Goal: Task Accomplishment & Management: Manage account settings

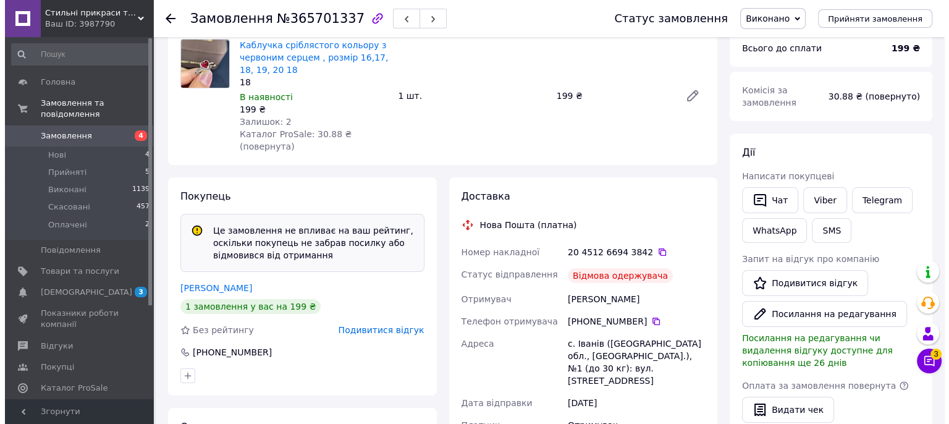
scroll to position [185, 0]
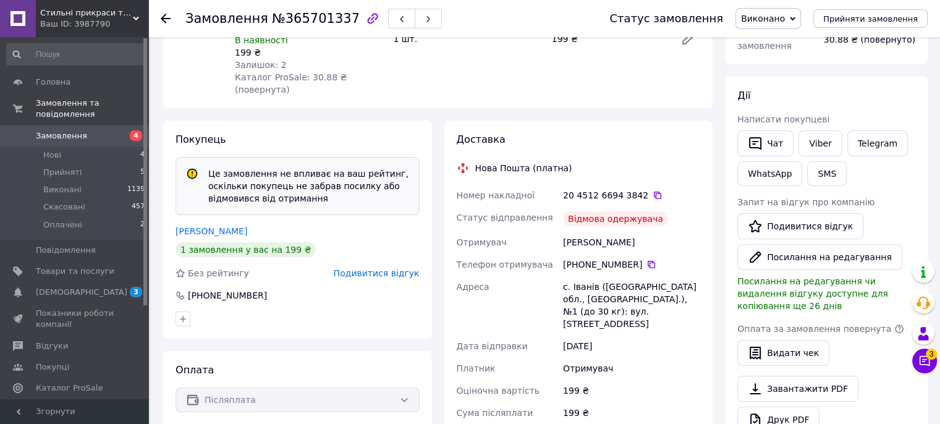
click at [386, 268] on span "Подивитися відгук" at bounding box center [377, 273] width 86 height 10
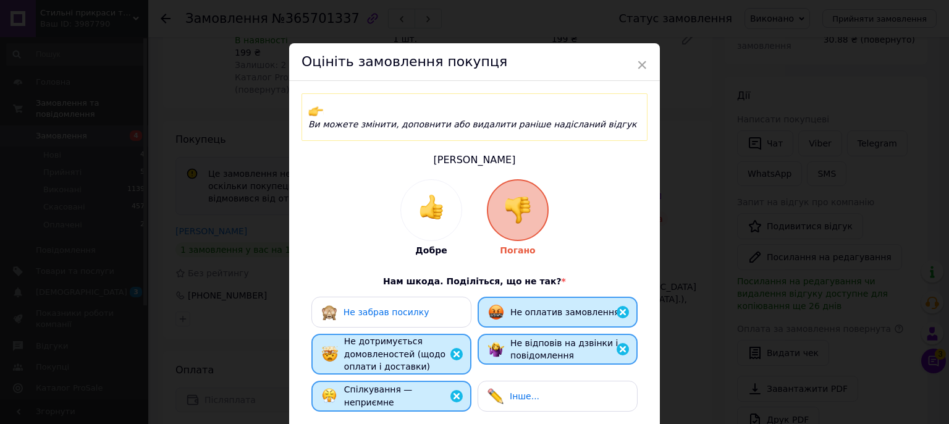
click at [392, 307] on span "Не забрав посилку" at bounding box center [387, 312] width 86 height 10
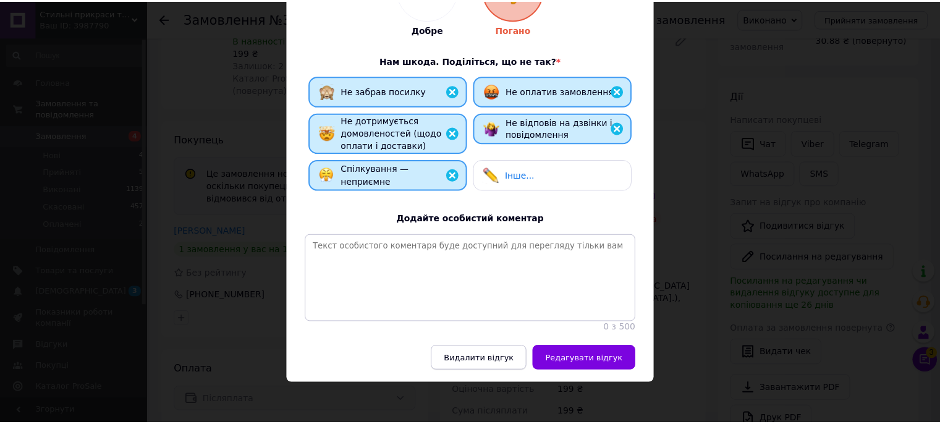
scroll to position [222, 0]
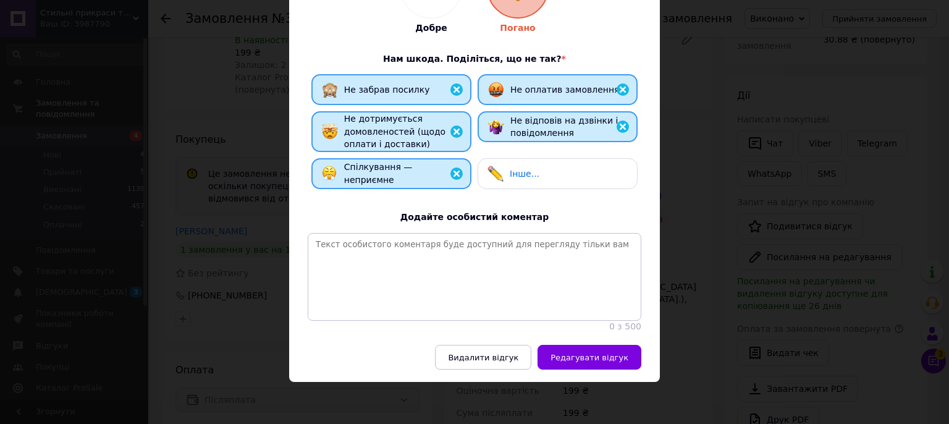
click at [515, 169] on div "Інше..." at bounding box center [558, 173] width 160 height 31
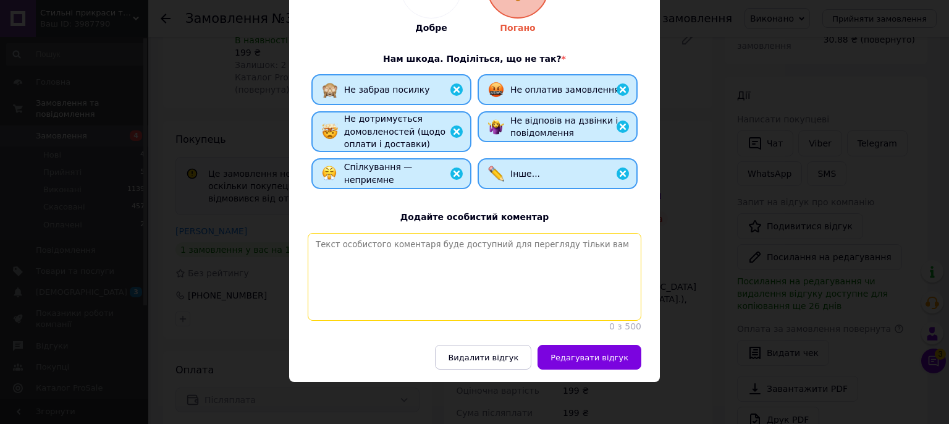
click at [448, 255] on textarea at bounding box center [475, 277] width 334 height 88
type textarea "ссссссссссссссссссссссссссссссссссссссссссссссссссссссссссссссссссссс"
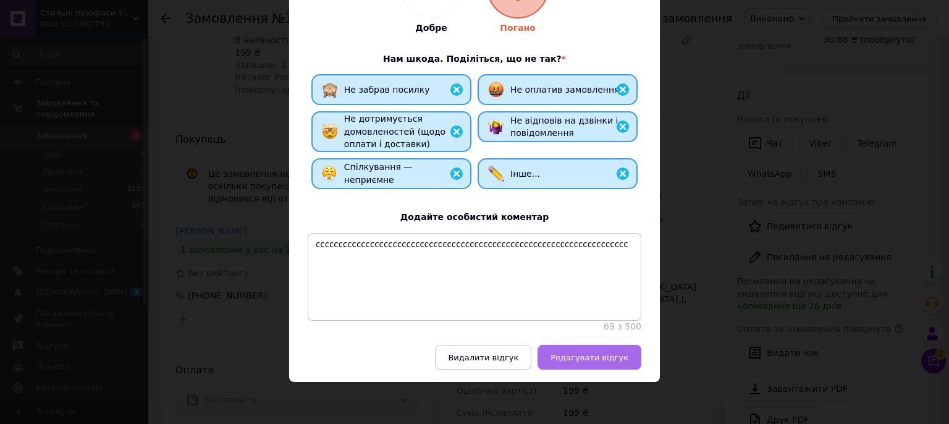
click at [603, 356] on span "Редагувати відгук" at bounding box center [589, 357] width 78 height 9
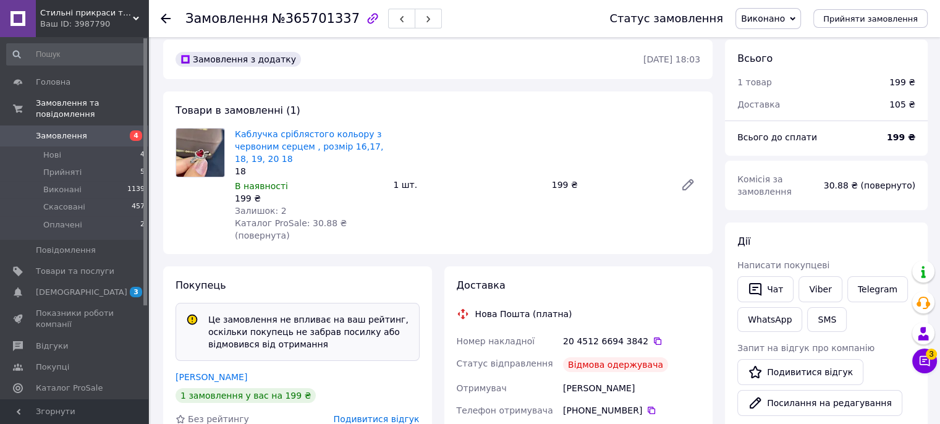
scroll to position [62, 0]
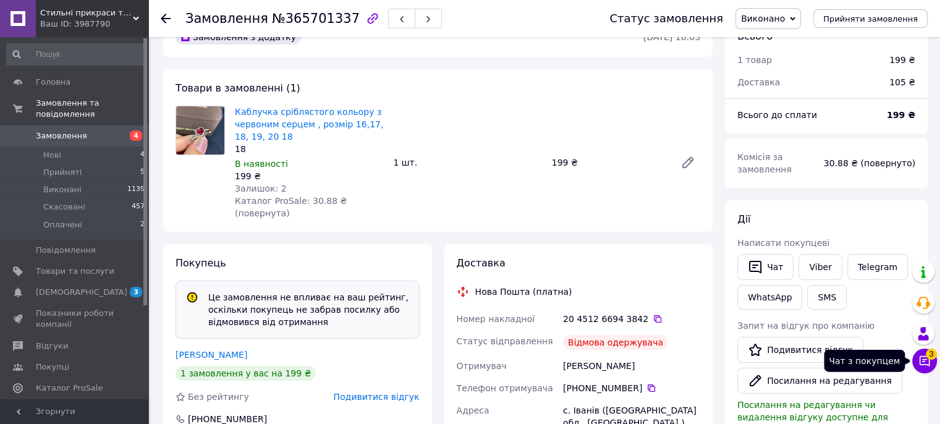
click at [920, 361] on icon at bounding box center [924, 361] width 12 height 12
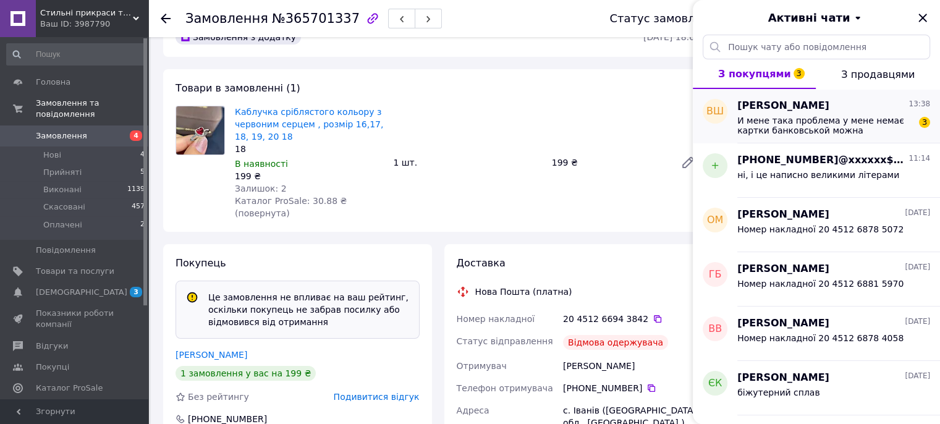
click at [824, 124] on span "И мене така проблема у мене немає картки банковськой можна належним платежем???" at bounding box center [824, 126] width 175 height 20
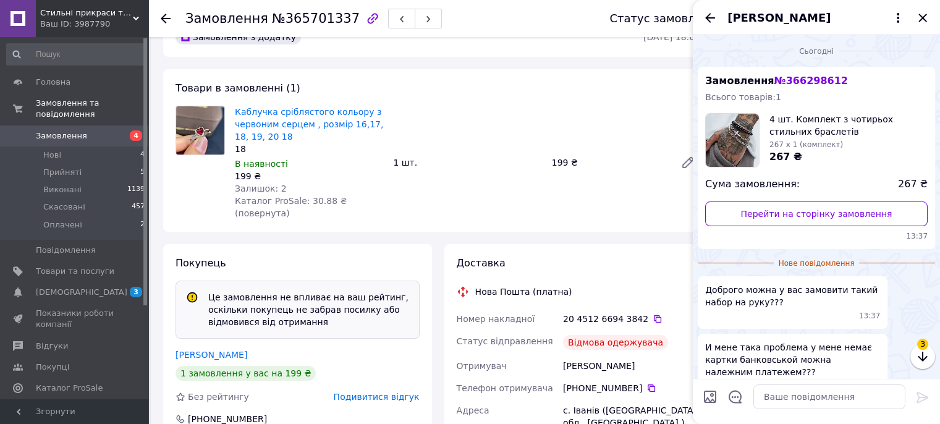
scroll to position [70, 0]
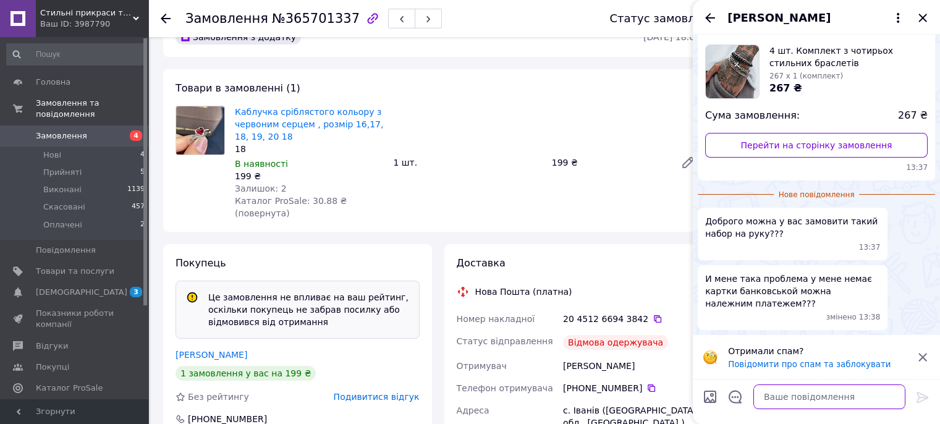
click at [783, 399] on textarea at bounding box center [829, 396] width 152 height 25
type textarea "так, на нову пошту"
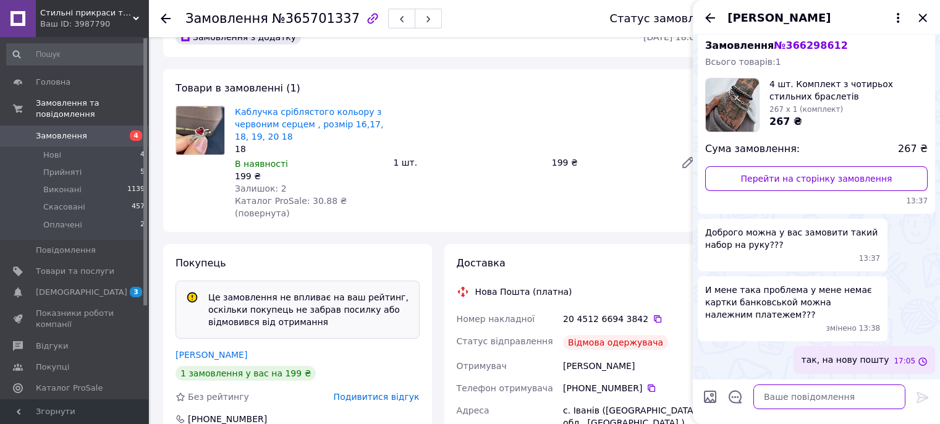
scroll to position [35, 0]
click at [924, 19] on icon "Закрити" at bounding box center [922, 18] width 15 height 15
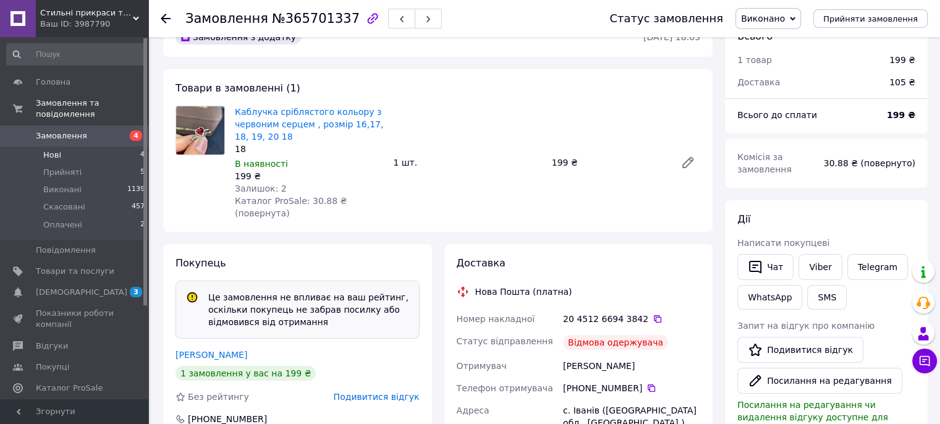
click at [57, 150] on span "Нові" at bounding box center [52, 155] width 18 height 11
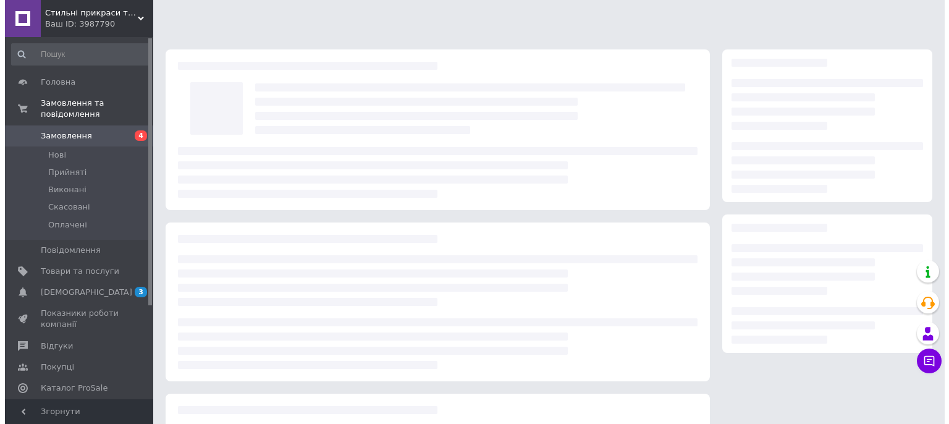
scroll to position [141, 0]
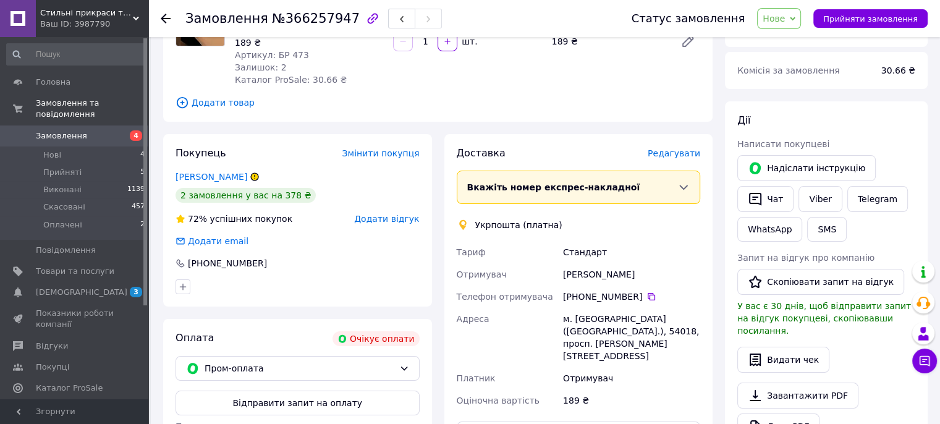
click at [385, 221] on span "Додати відгук" at bounding box center [386, 219] width 65 height 10
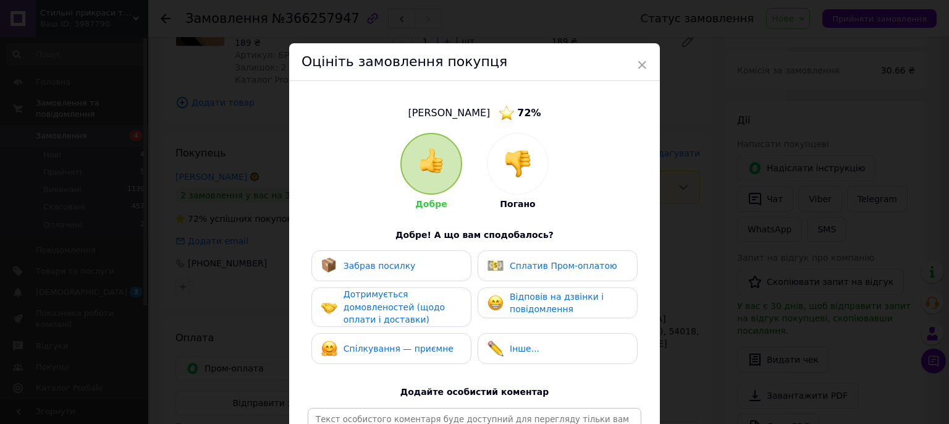
click at [509, 159] on img at bounding box center [517, 163] width 27 height 27
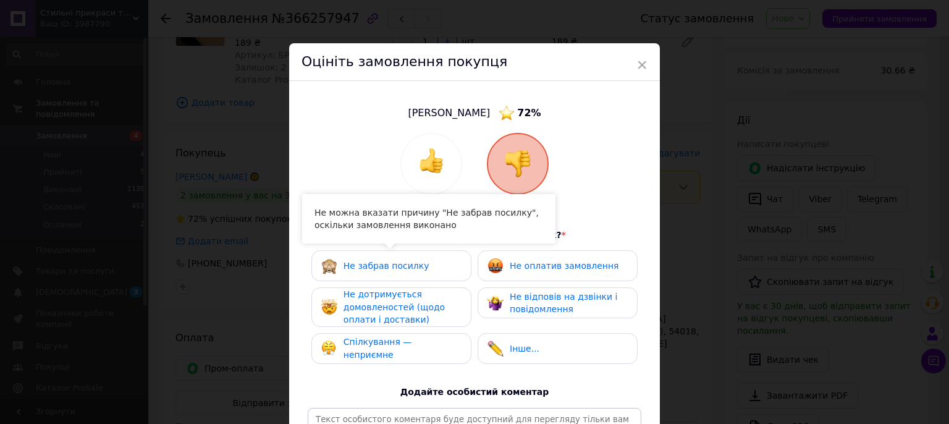
drag, startPoint x: 432, startPoint y: 351, endPoint x: 398, endPoint y: 307, distance: 55.9
click at [412, 352] on span "Спілкування — неприємне" at bounding box center [378, 348] width 69 height 23
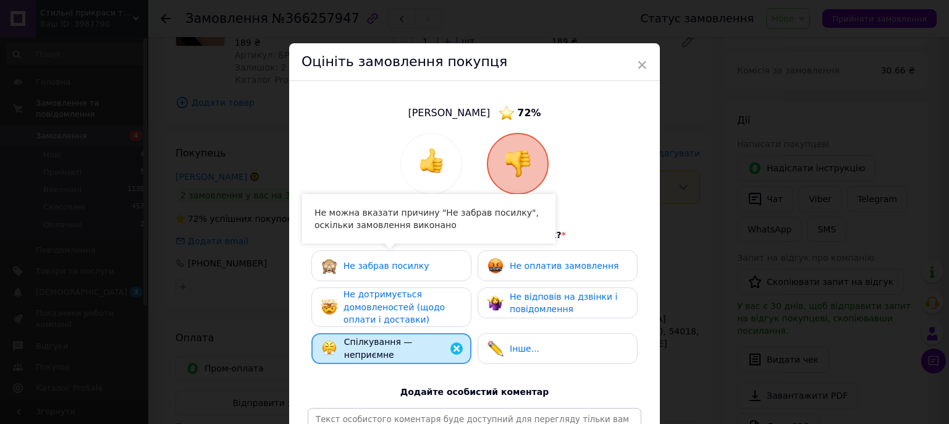
click at [398, 307] on span "Не дотримується домовленостей (щодо оплати і доставки)" at bounding box center [394, 306] width 101 height 35
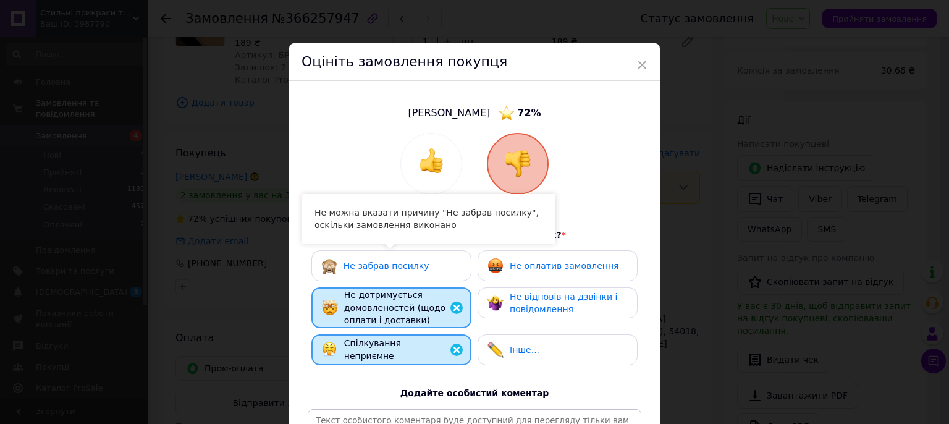
click at [539, 306] on span "Не відповів на дзвінки і повідомлення" at bounding box center [564, 303] width 108 height 23
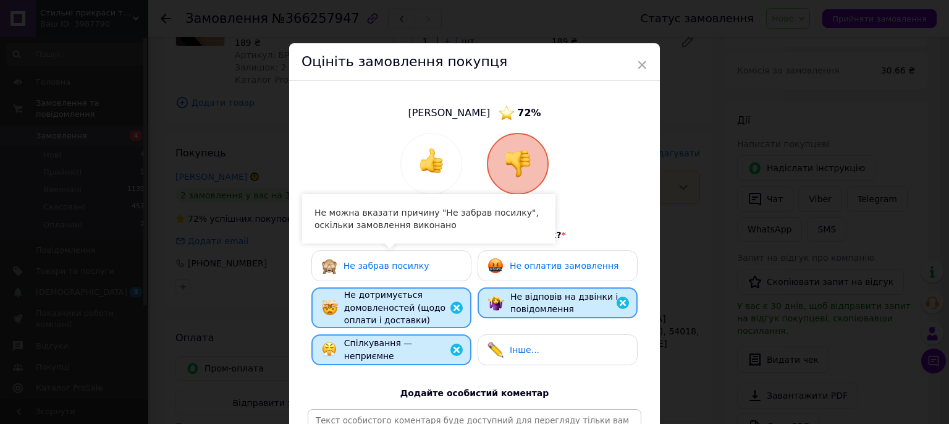
click at [523, 262] on span "Не оплатив замовлення" at bounding box center [564, 266] width 109 height 10
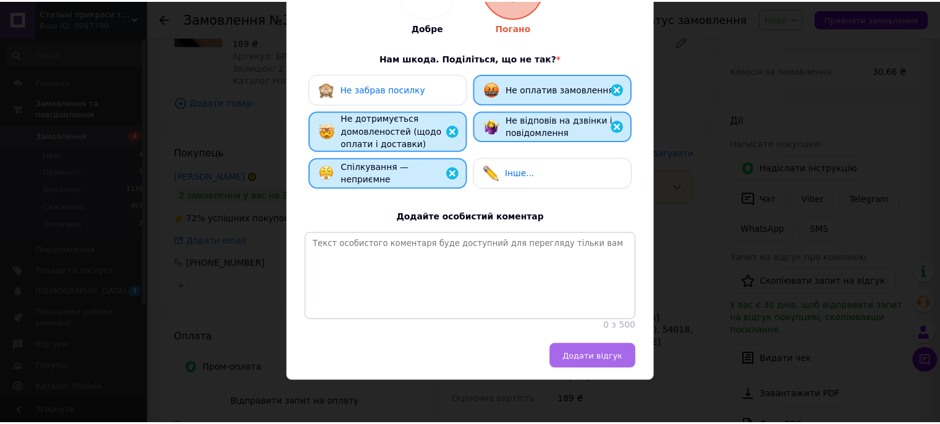
scroll to position [189, 0]
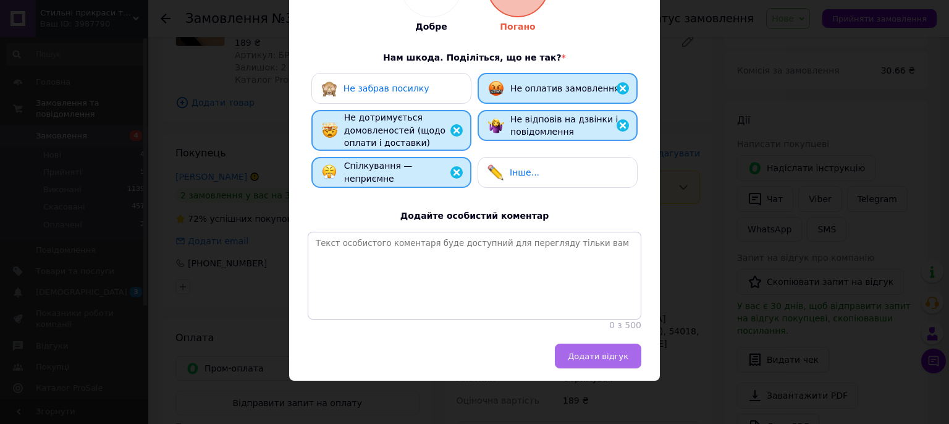
click at [615, 358] on span "Додати відгук" at bounding box center [598, 356] width 61 height 9
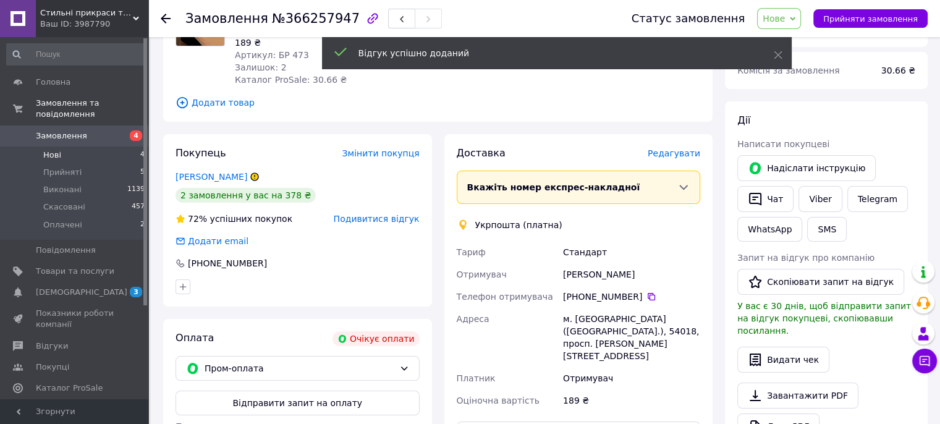
click at [70, 151] on li "Нові 4" at bounding box center [76, 154] width 152 height 17
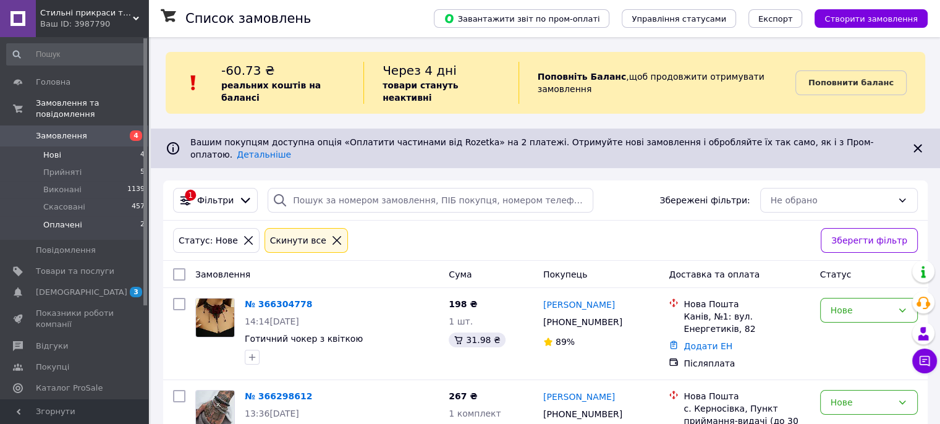
click at [60, 219] on span "Оплачені" at bounding box center [62, 224] width 39 height 11
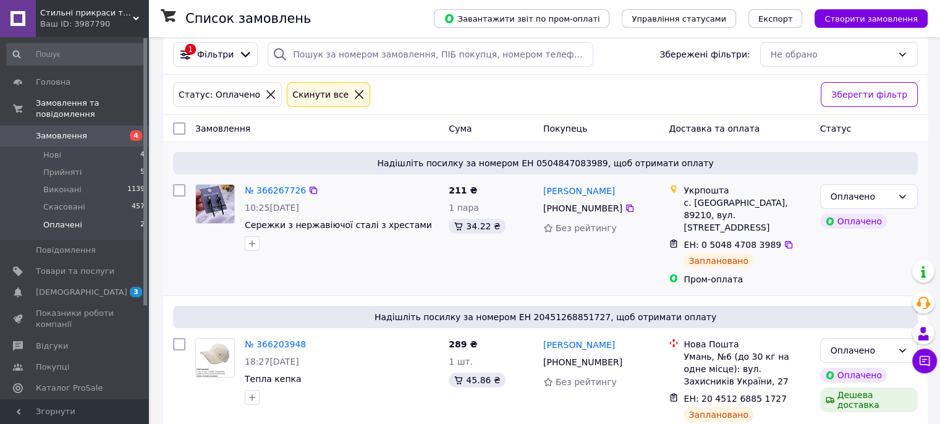
scroll to position [147, 0]
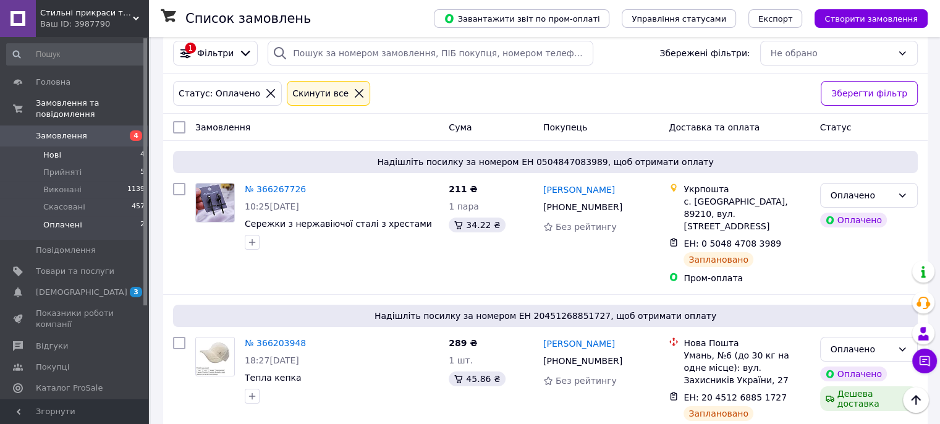
click at [64, 148] on li "Нові 4" at bounding box center [76, 154] width 152 height 17
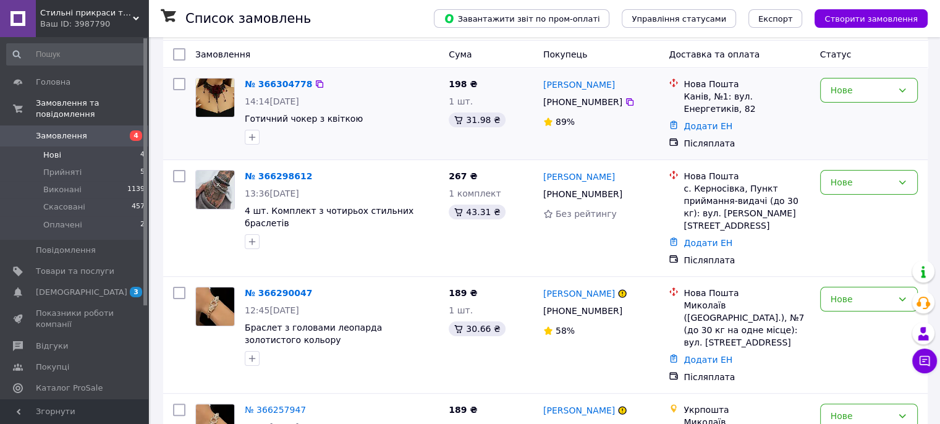
scroll to position [255, 0]
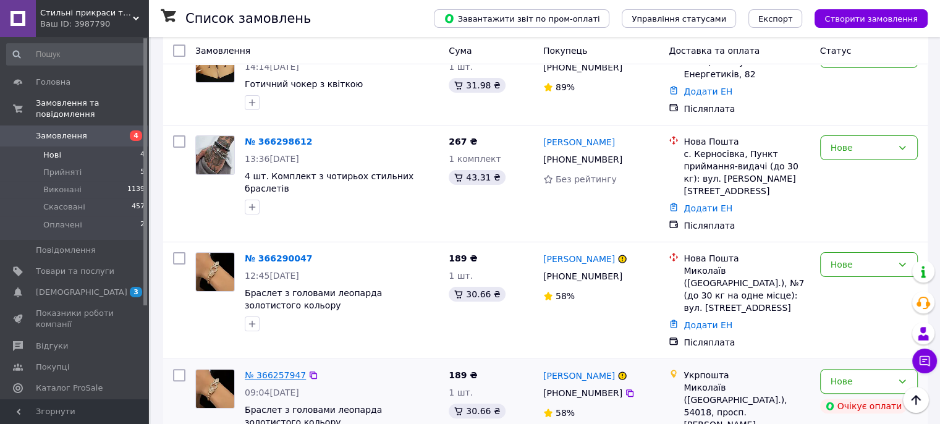
click at [277, 370] on link "№ 366257947" at bounding box center [275, 375] width 61 height 10
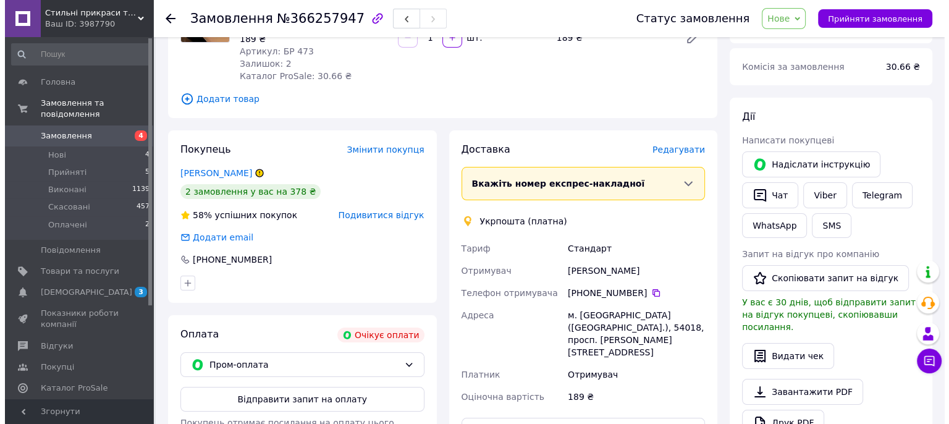
scroll to position [131, 0]
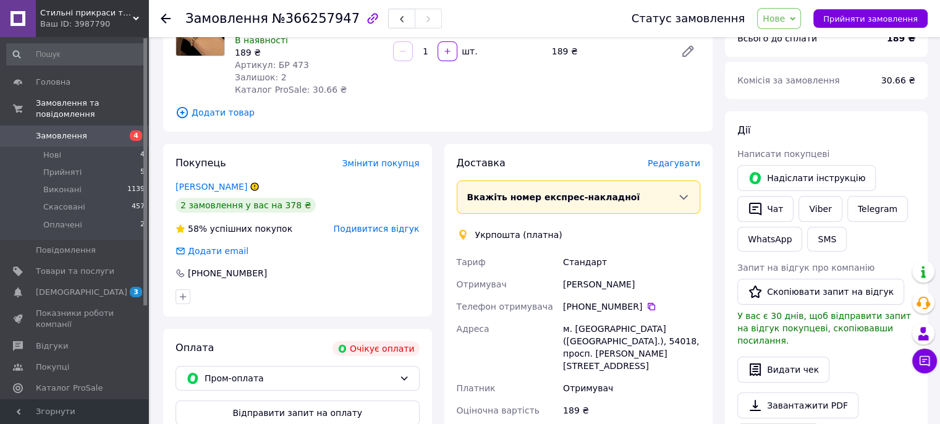
click at [785, 22] on span "Нове" at bounding box center [773, 19] width 22 height 10
click at [803, 82] on li "Скасовано" at bounding box center [785, 80] width 57 height 19
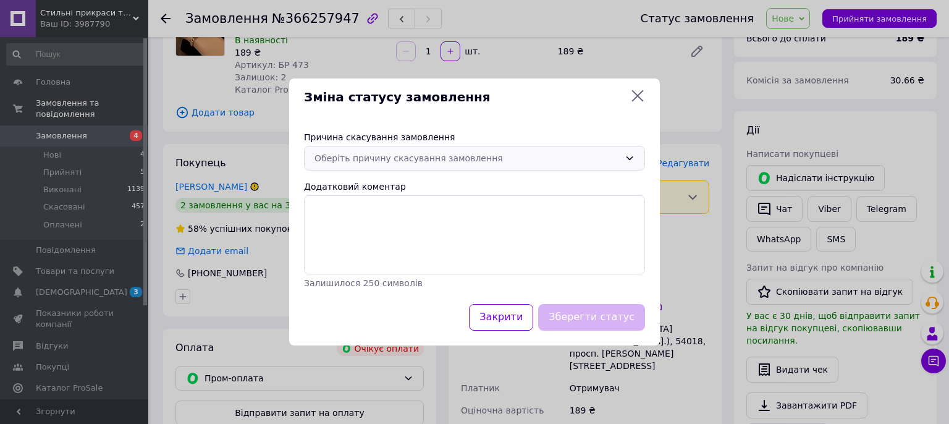
click at [395, 157] on div "Оберіть причину скасування замовлення" at bounding box center [466, 158] width 305 height 14
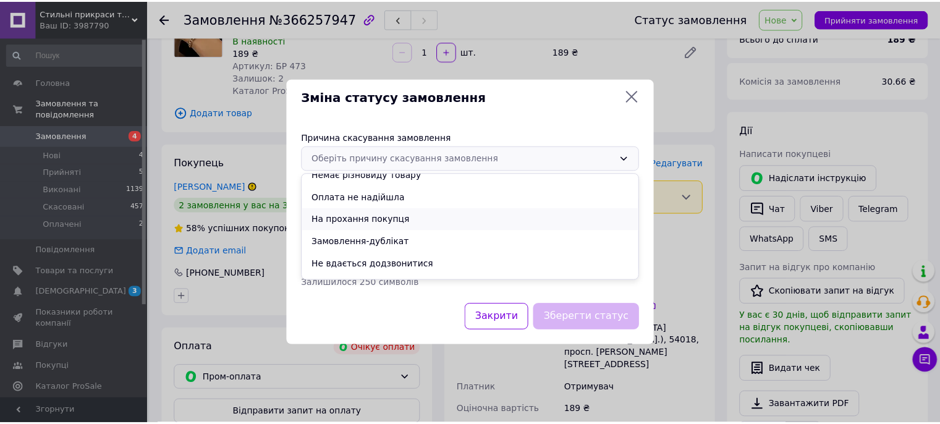
scroll to position [49, 0]
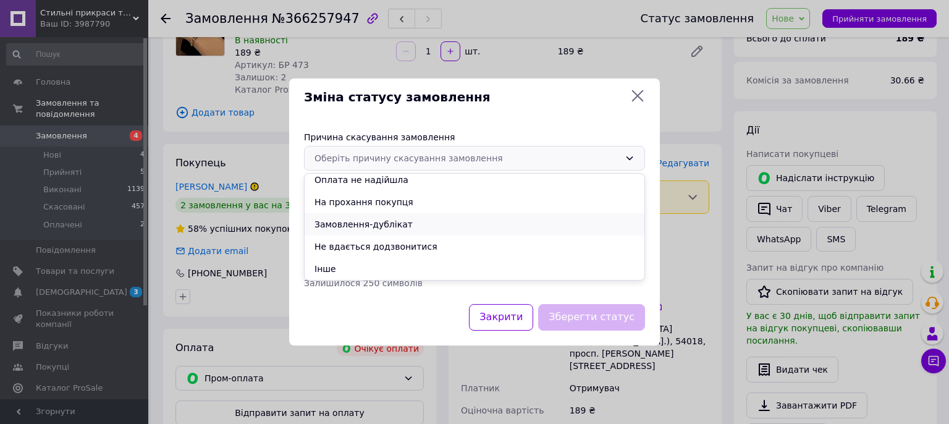
click at [345, 223] on li "Замовлення-дублікат" at bounding box center [475, 224] width 340 height 22
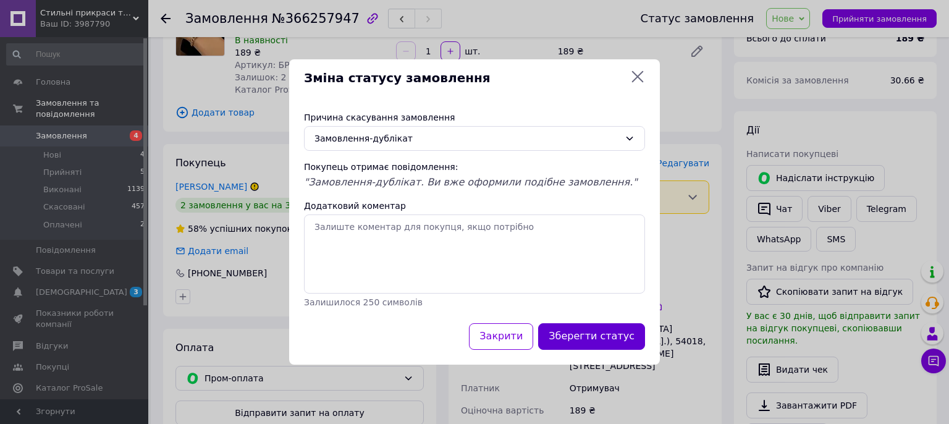
click at [618, 331] on button "Зберегти статус" at bounding box center [591, 336] width 107 height 27
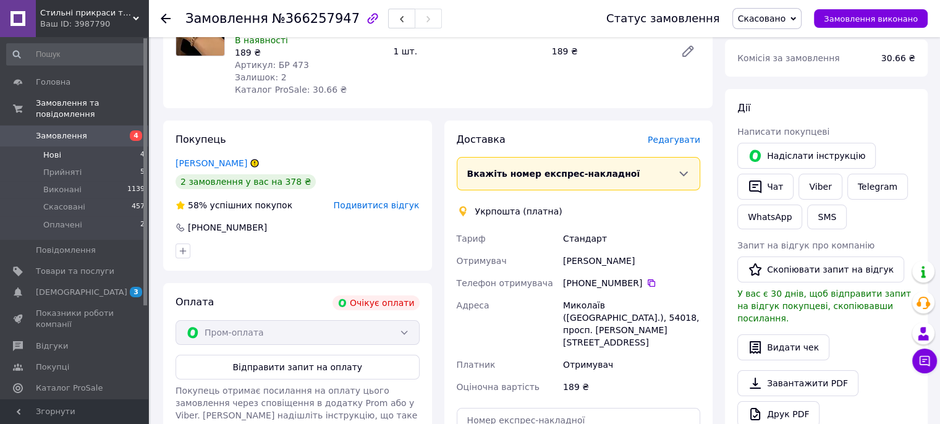
click at [74, 149] on li "Нові 4" at bounding box center [76, 154] width 152 height 17
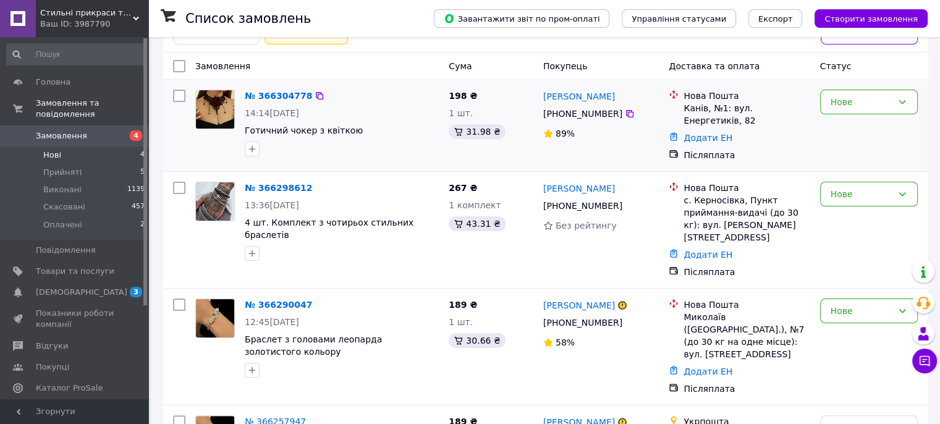
scroll to position [250, 0]
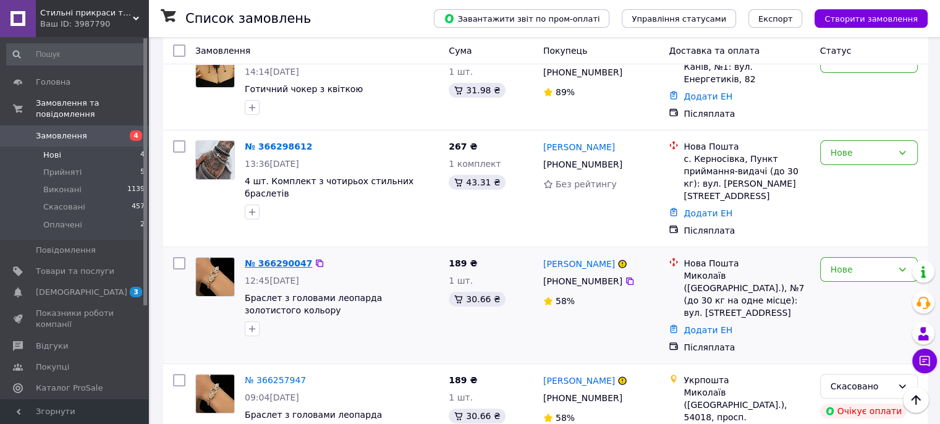
click at [272, 258] on link "№ 366290047" at bounding box center [278, 263] width 67 height 10
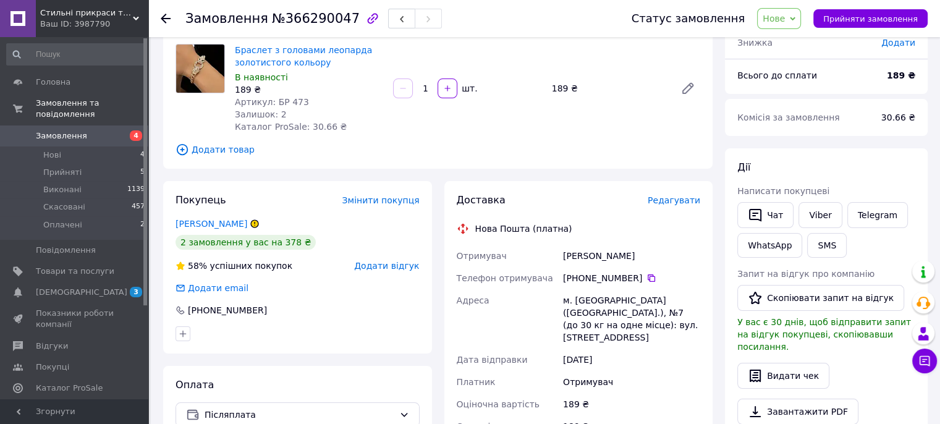
scroll to position [64, 0]
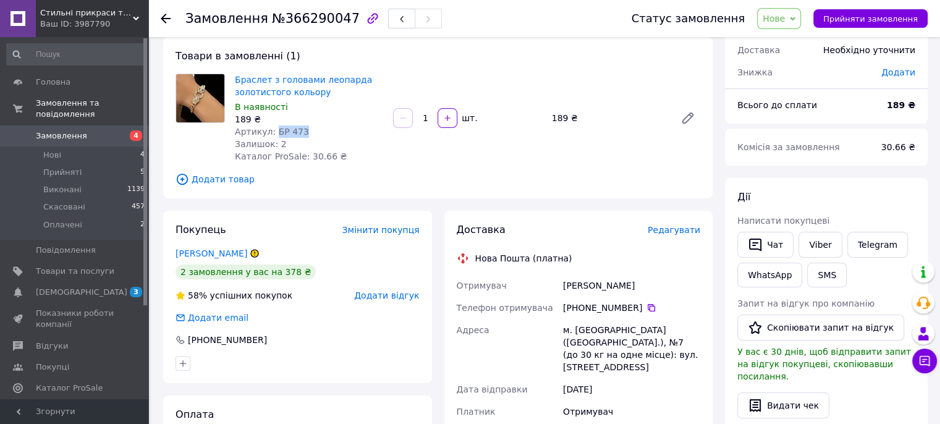
drag, startPoint x: 298, startPoint y: 132, endPoint x: 272, endPoint y: 130, distance: 25.4
click at [272, 130] on div "Артикул: БР 473" at bounding box center [309, 131] width 148 height 12
copy span "БР 473"
click at [66, 146] on li "Нові 4" at bounding box center [76, 154] width 152 height 17
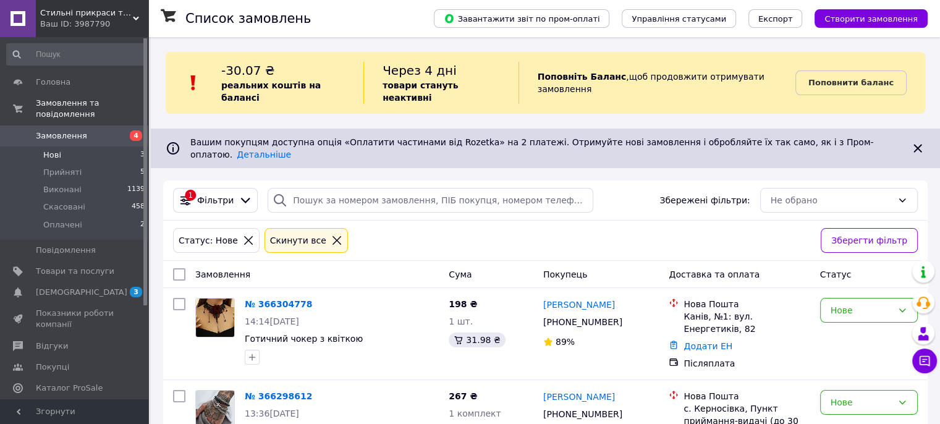
click at [66, 146] on li "Нові 3" at bounding box center [76, 154] width 152 height 17
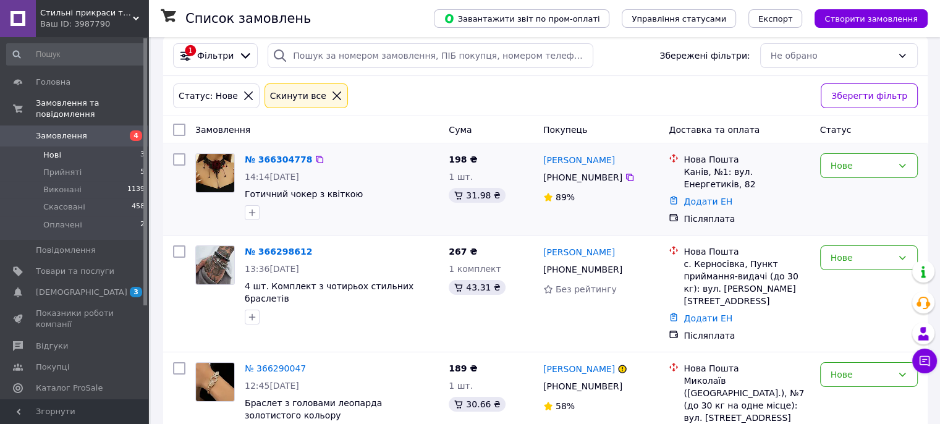
scroll to position [150, 0]
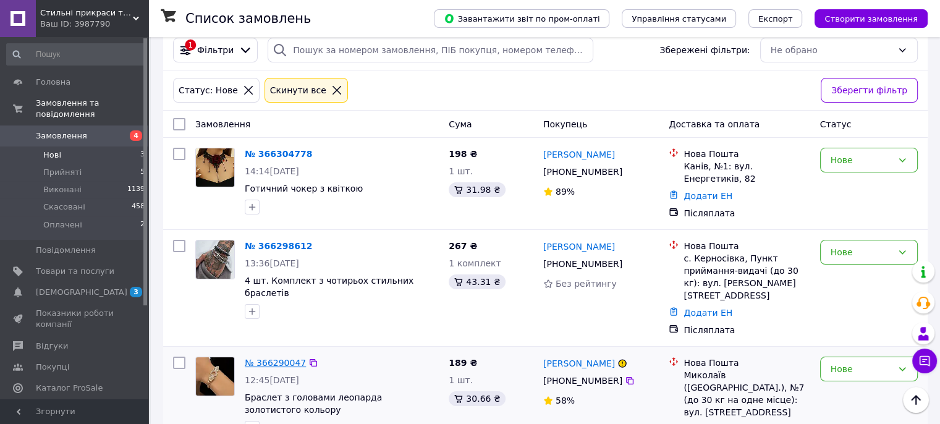
click at [281, 358] on link "№ 366290047" at bounding box center [275, 363] width 61 height 10
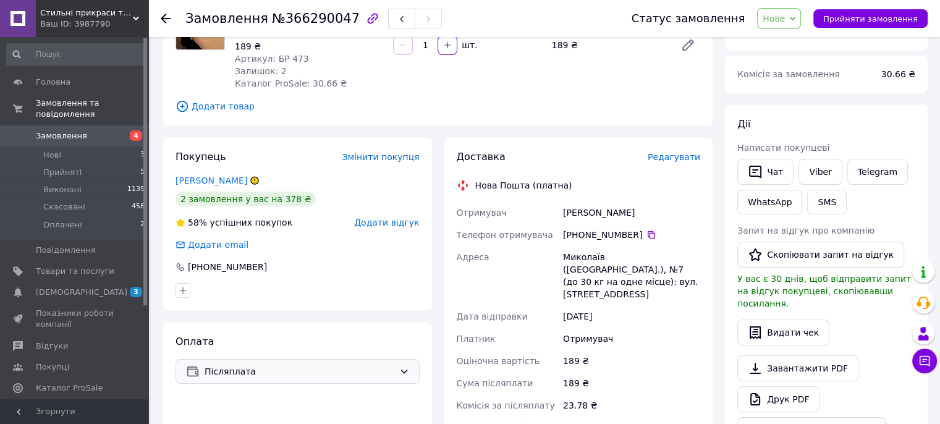
scroll to position [150, 0]
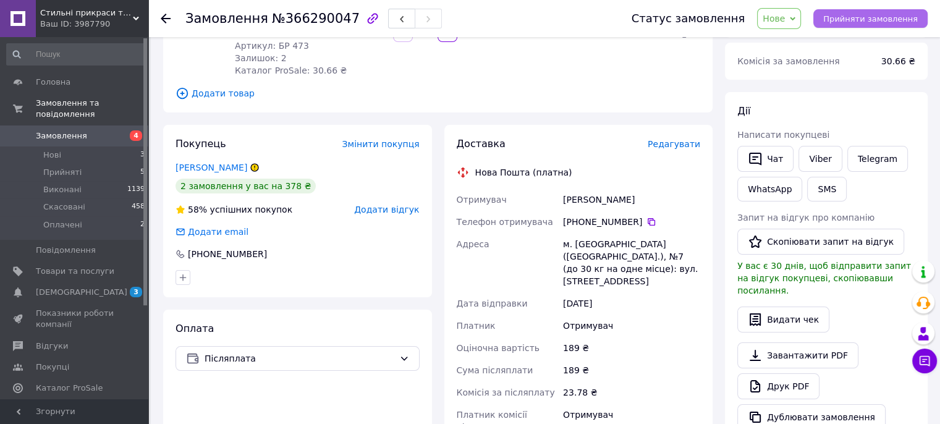
click at [858, 27] on button "Прийняти замовлення" at bounding box center [870, 18] width 114 height 19
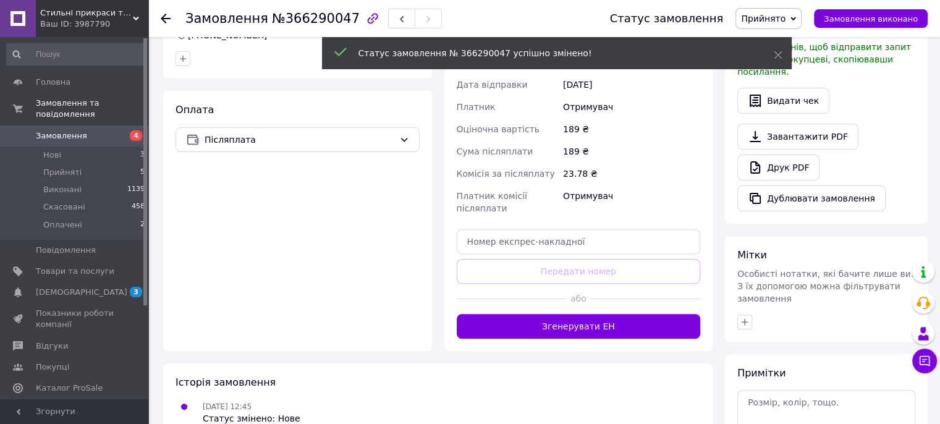
scroll to position [397, 0]
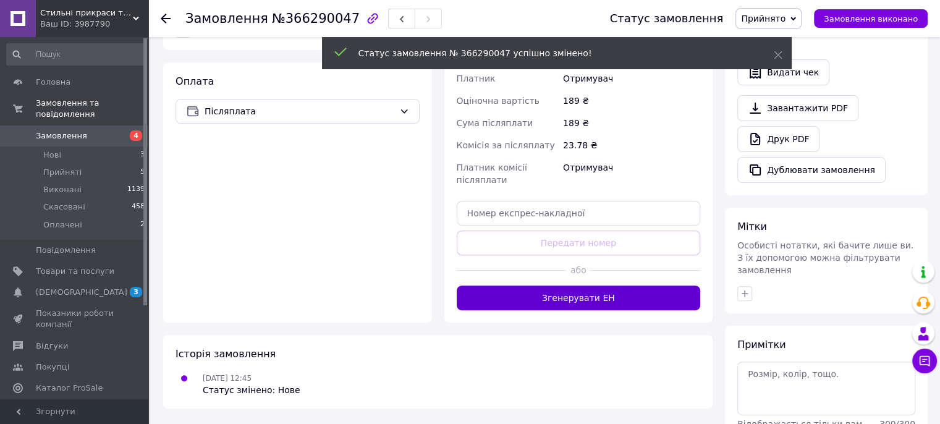
click at [606, 292] on button "Згенерувати ЕН" at bounding box center [579, 297] width 244 height 25
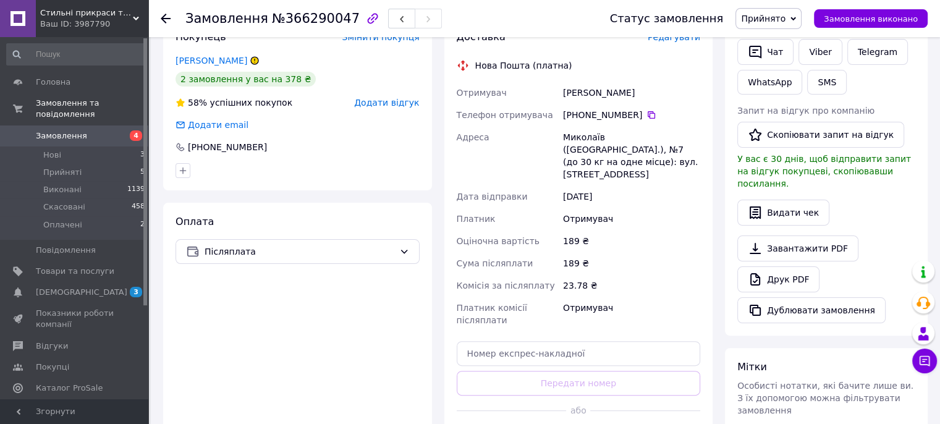
scroll to position [212, 0]
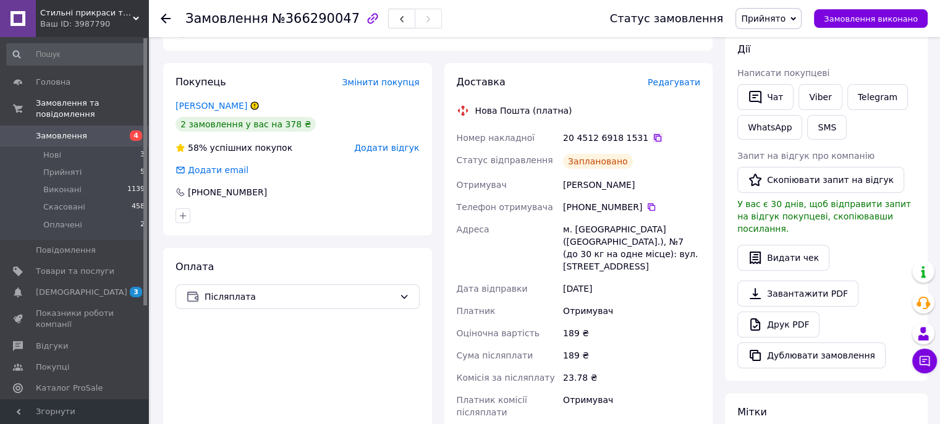
click at [654, 138] on icon at bounding box center [657, 137] width 7 height 7
click at [91, 148] on li "Нові 3" at bounding box center [76, 154] width 152 height 17
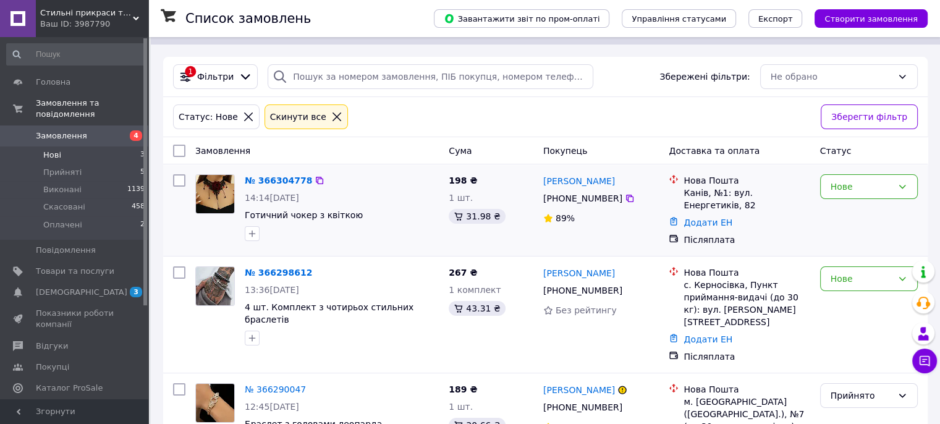
scroll to position [167, 0]
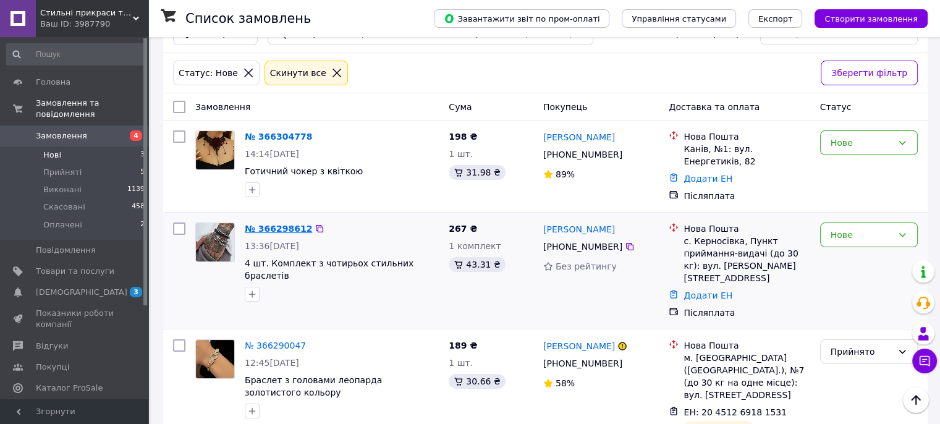
click at [274, 224] on link "№ 366298612" at bounding box center [278, 229] width 67 height 10
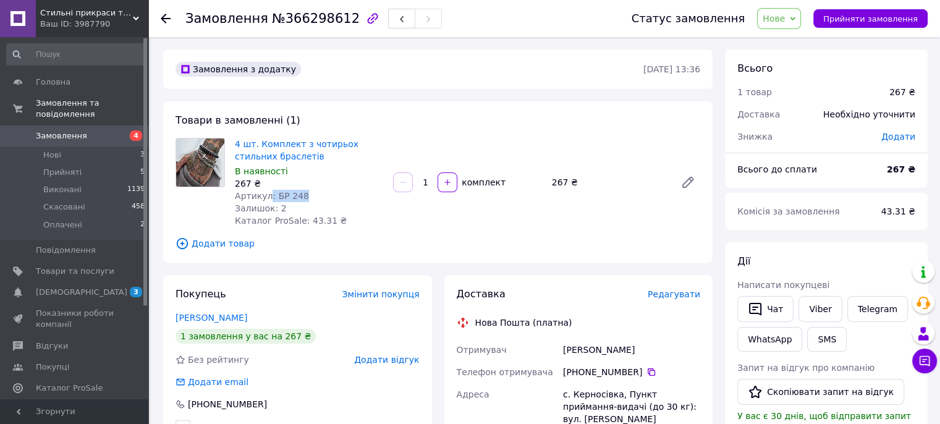
drag, startPoint x: 301, startPoint y: 194, endPoint x: 267, endPoint y: 193, distance: 34.6
click at [267, 193] on div "Артикул: БР 248" at bounding box center [309, 196] width 148 height 12
copy span ": БР 248"
click at [850, 18] on span "Прийняти замовлення" at bounding box center [870, 18] width 95 height 9
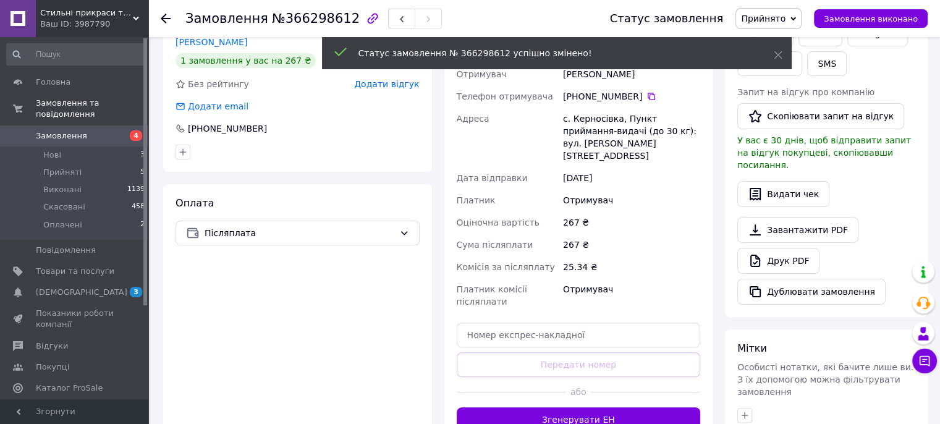
scroll to position [309, 0]
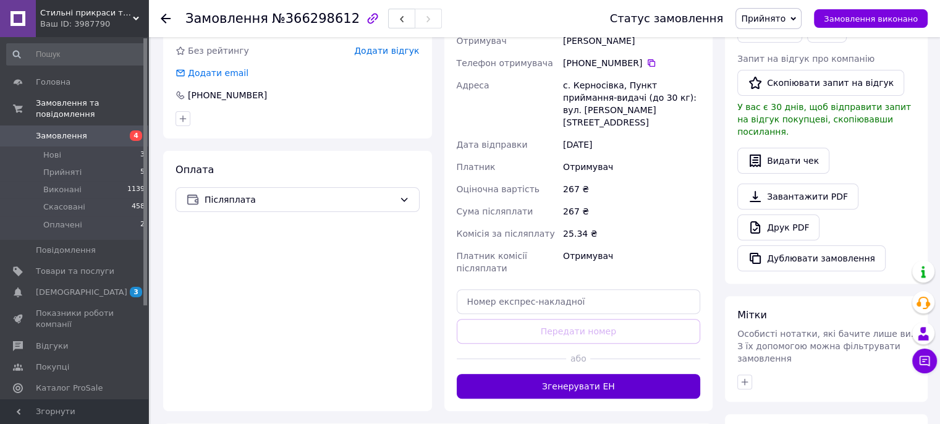
click at [568, 374] on button "Згенерувати ЕН" at bounding box center [579, 386] width 244 height 25
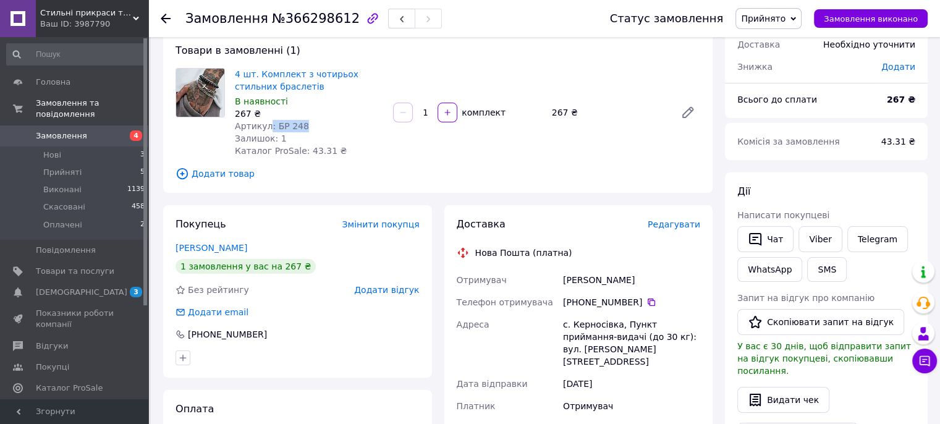
scroll to position [62, 0]
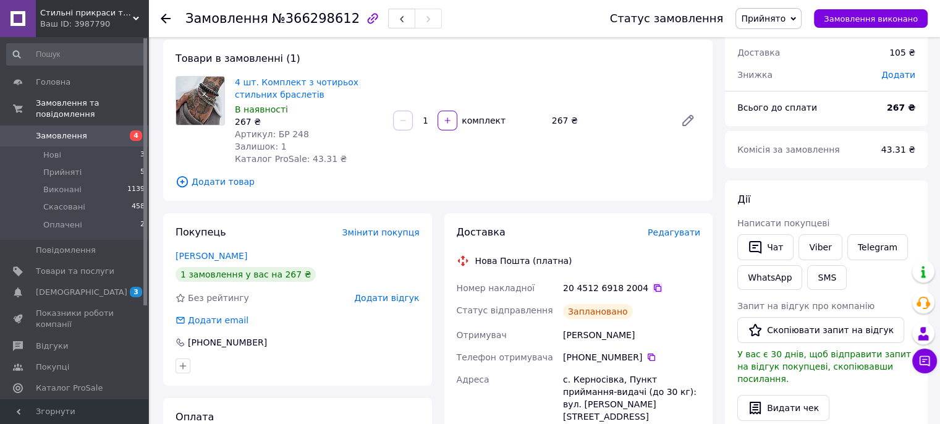
click at [654, 286] on icon at bounding box center [657, 287] width 7 height 7
click at [101, 146] on li "Нові 3" at bounding box center [76, 154] width 152 height 17
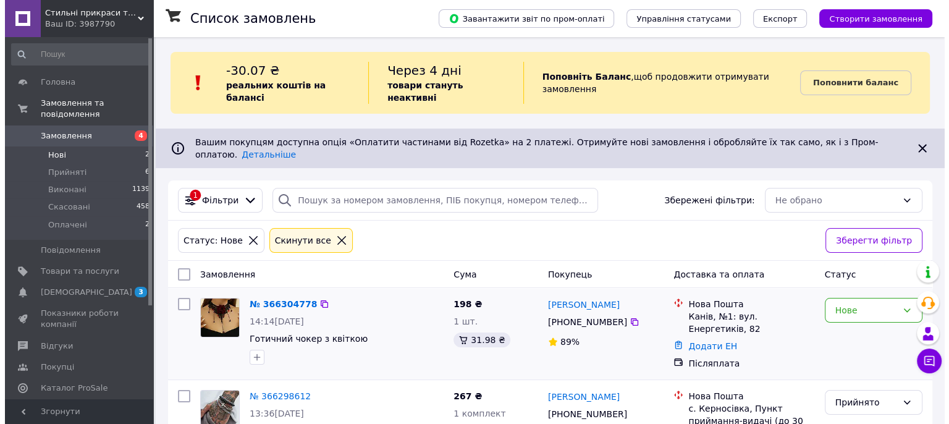
scroll to position [63, 0]
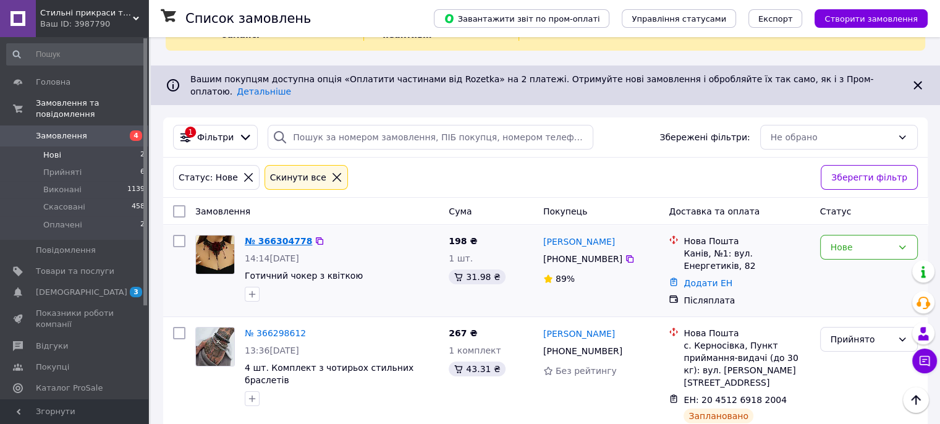
click at [277, 236] on link "№ 366304778" at bounding box center [278, 241] width 67 height 10
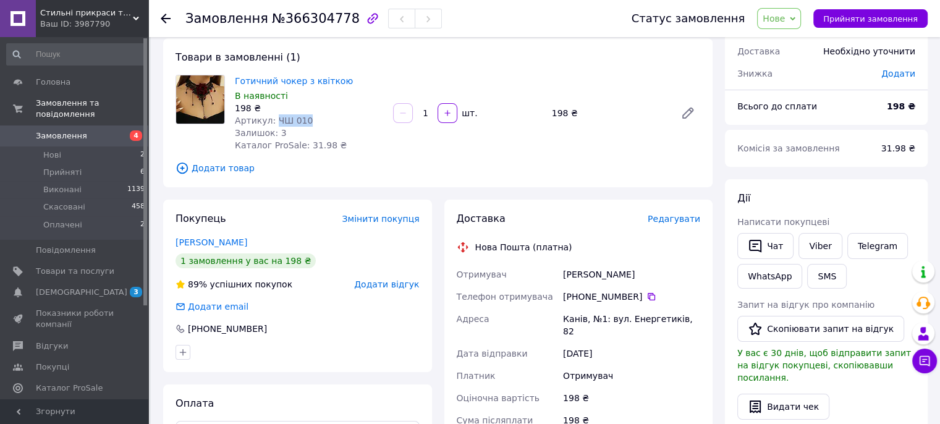
drag, startPoint x: 314, startPoint y: 114, endPoint x: 272, endPoint y: 119, distance: 41.7
click at [272, 119] on div "Артикул: ЧШ 010" at bounding box center [309, 120] width 148 height 12
copy span "ЧШ 010"
click at [861, 23] on span "Прийняти замовлення" at bounding box center [870, 18] width 95 height 9
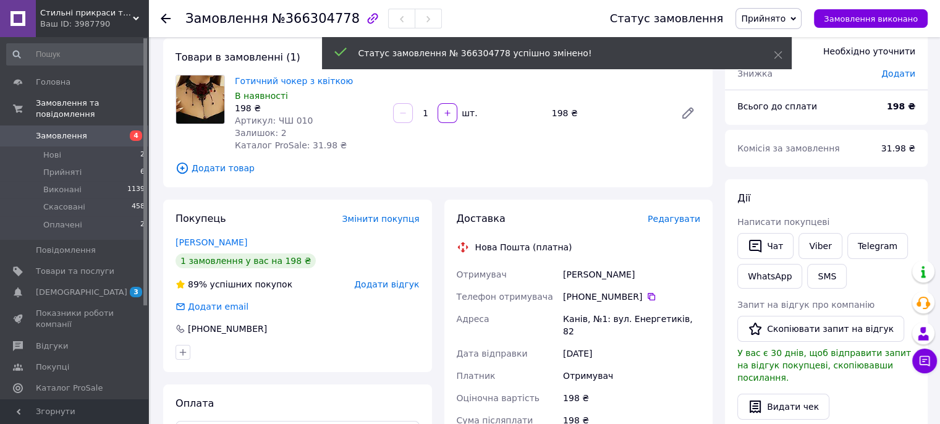
click at [679, 218] on span "Редагувати" at bounding box center [673, 219] width 53 height 10
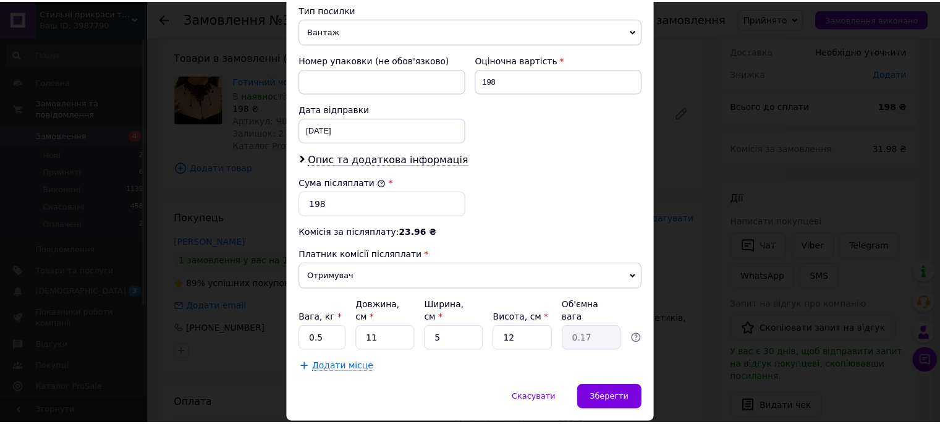
scroll to position [515, 0]
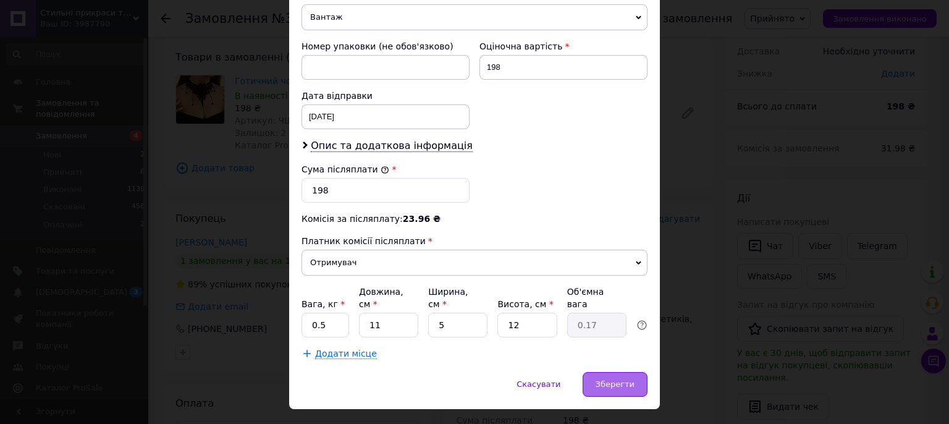
click at [622, 379] on span "Зберегти" at bounding box center [615, 383] width 39 height 9
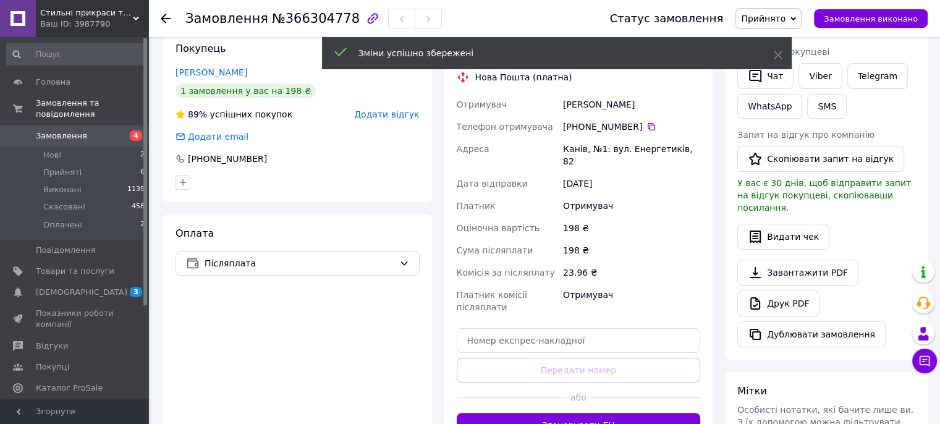
scroll to position [310, 0]
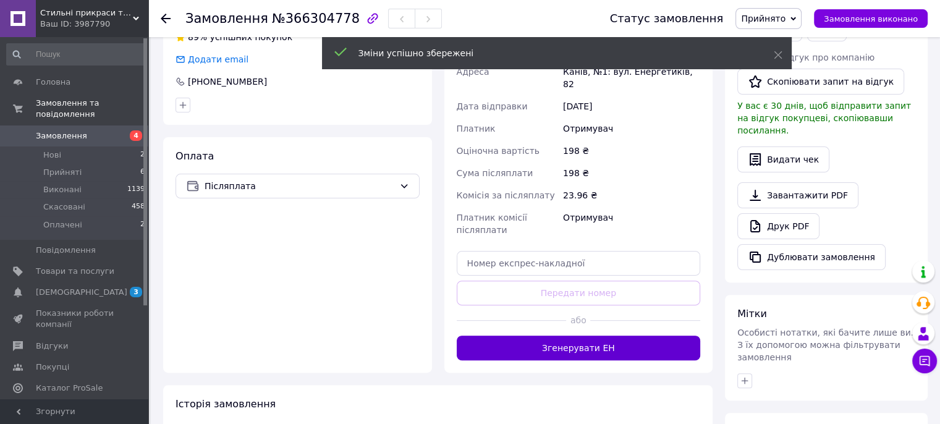
click at [591, 335] on button "Згенерувати ЕН" at bounding box center [579, 347] width 244 height 25
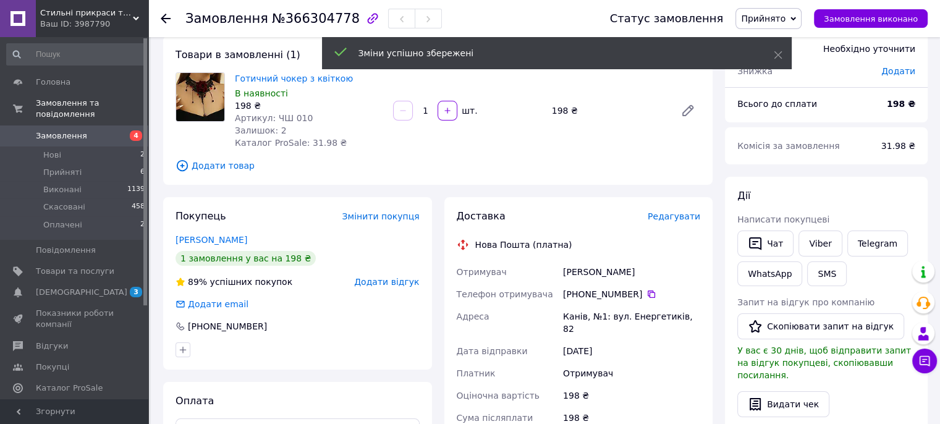
scroll to position [63, 0]
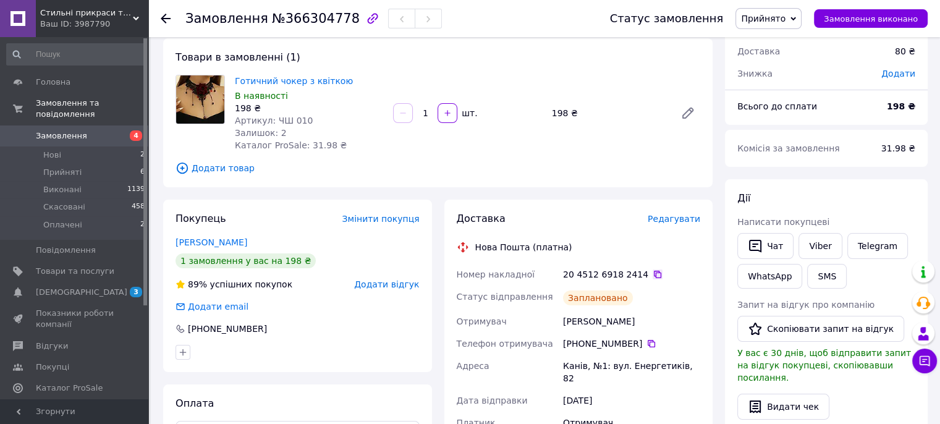
click at [654, 272] on icon at bounding box center [657, 274] width 7 height 7
